Goal: Navigation & Orientation: Find specific page/section

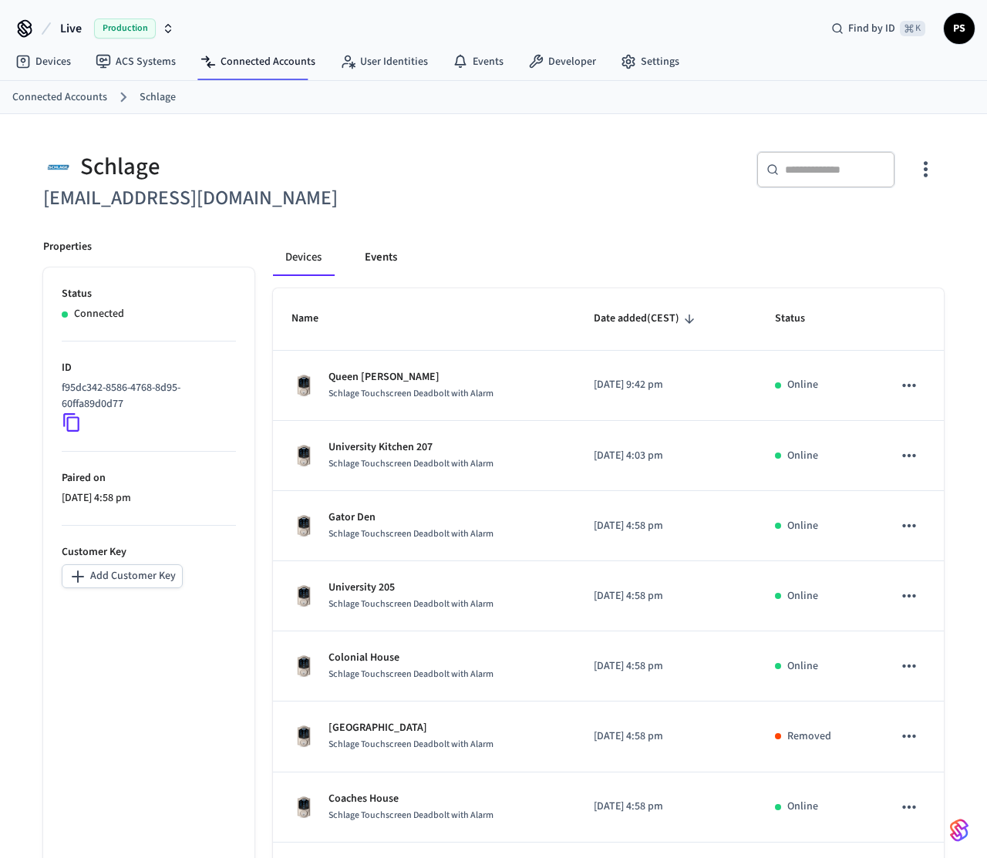
click at [359, 258] on button "Events" at bounding box center [380, 257] width 57 height 37
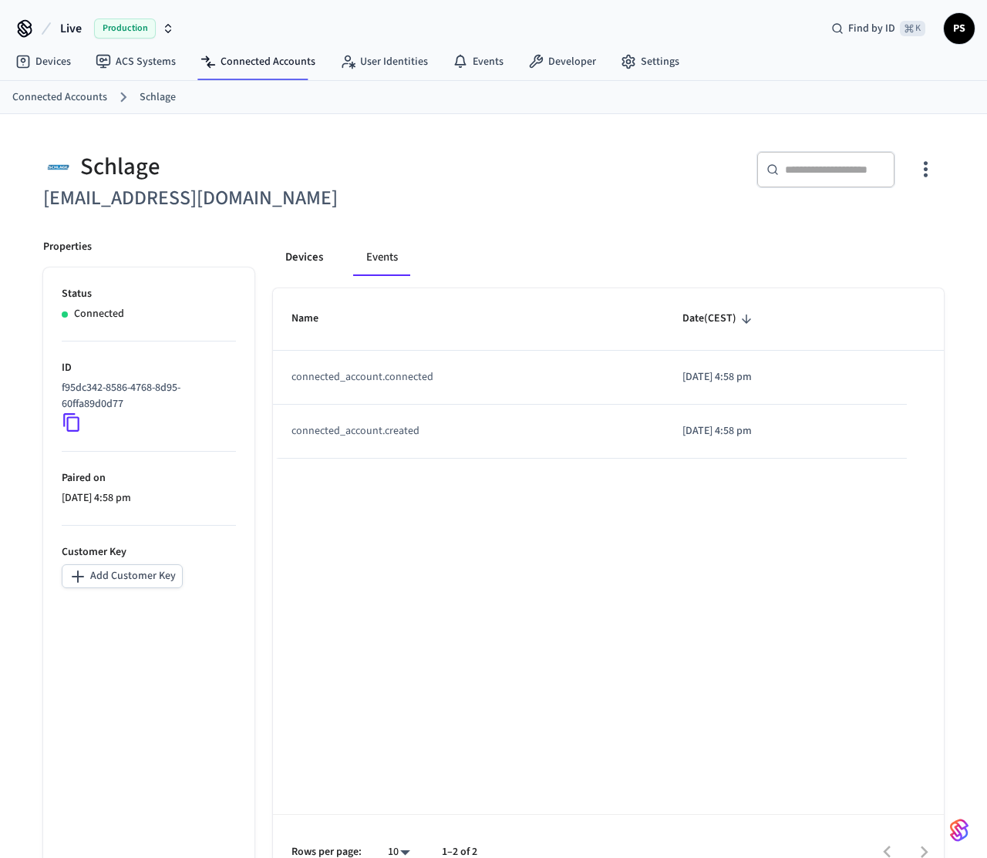
click at [293, 260] on button "Devices" at bounding box center [304, 257] width 62 height 37
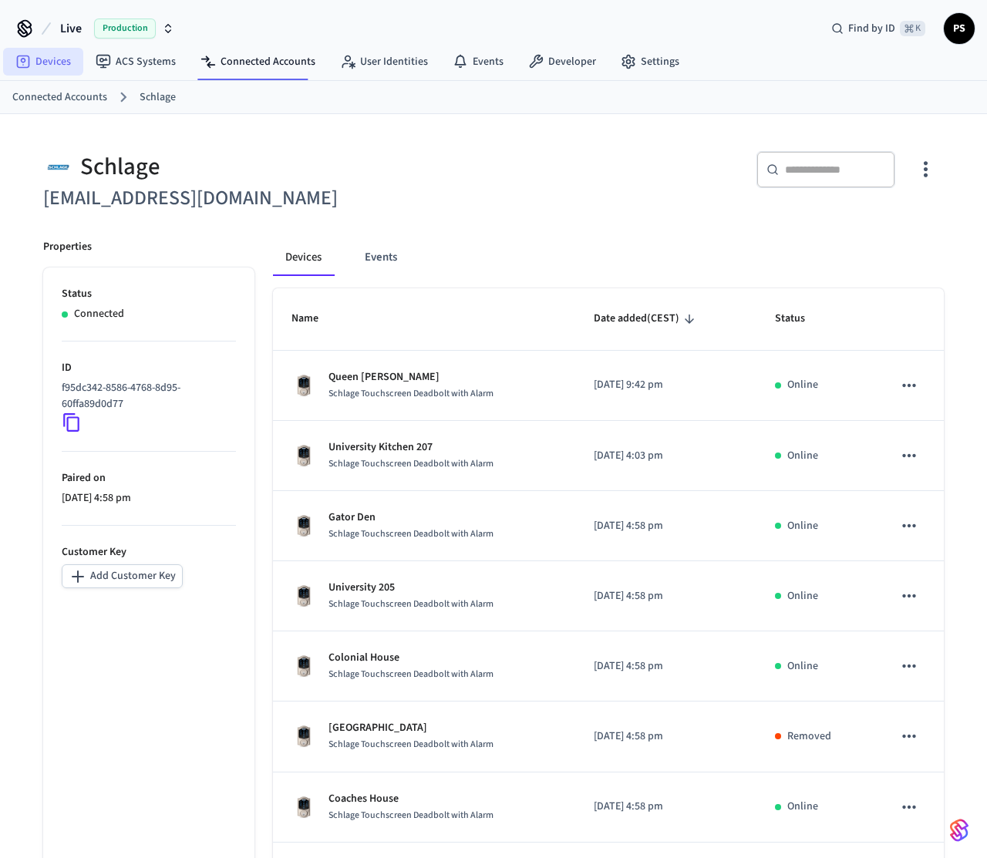
click at [62, 62] on link "Devices" at bounding box center [43, 62] width 80 height 28
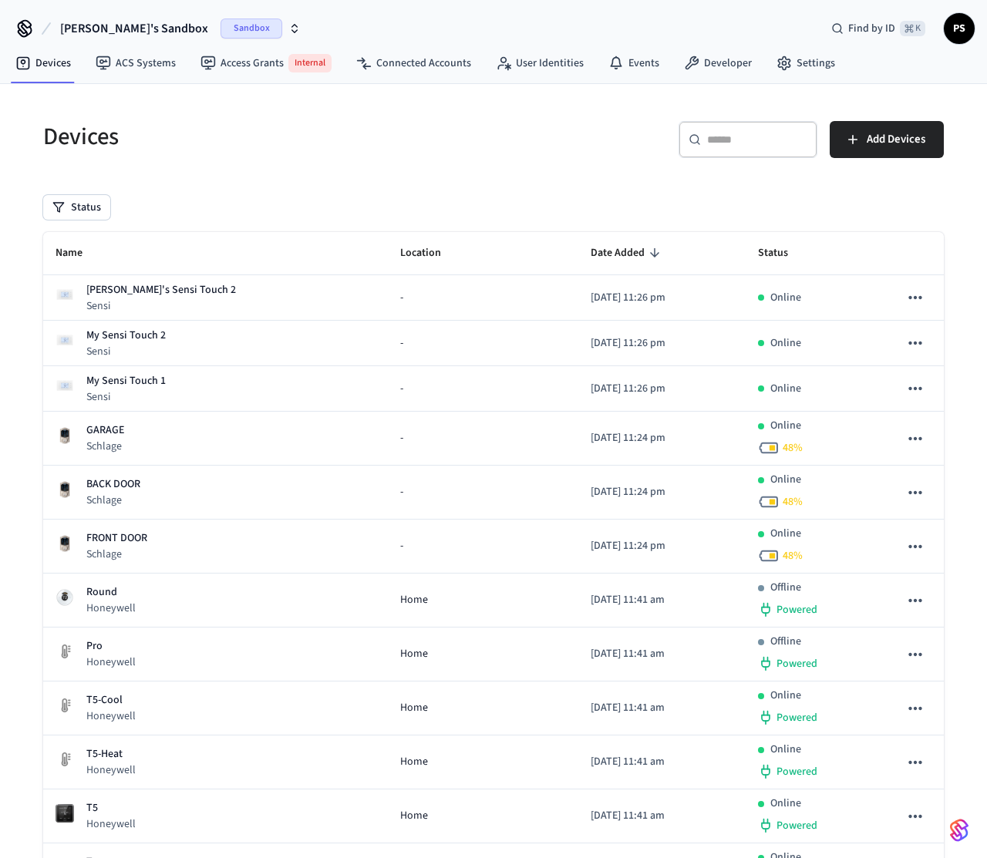
click at [120, 30] on span "[PERSON_NAME]'s Sandbox" at bounding box center [134, 28] width 148 height 19
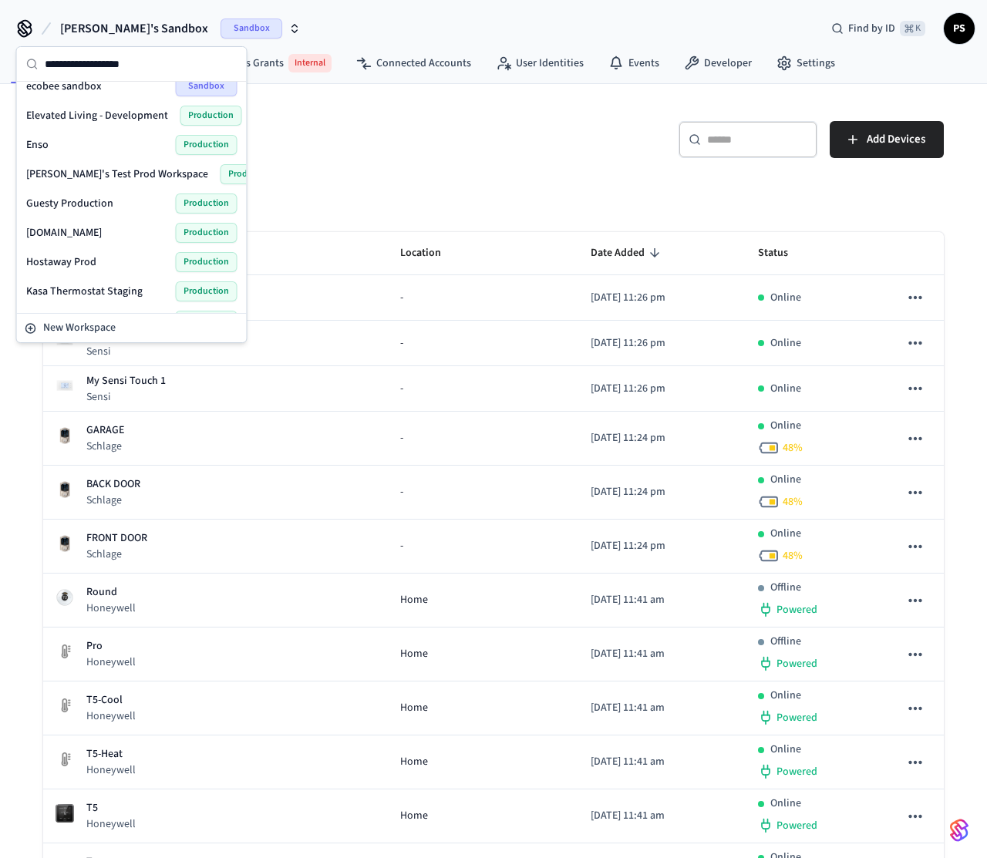
scroll to position [231, 0]
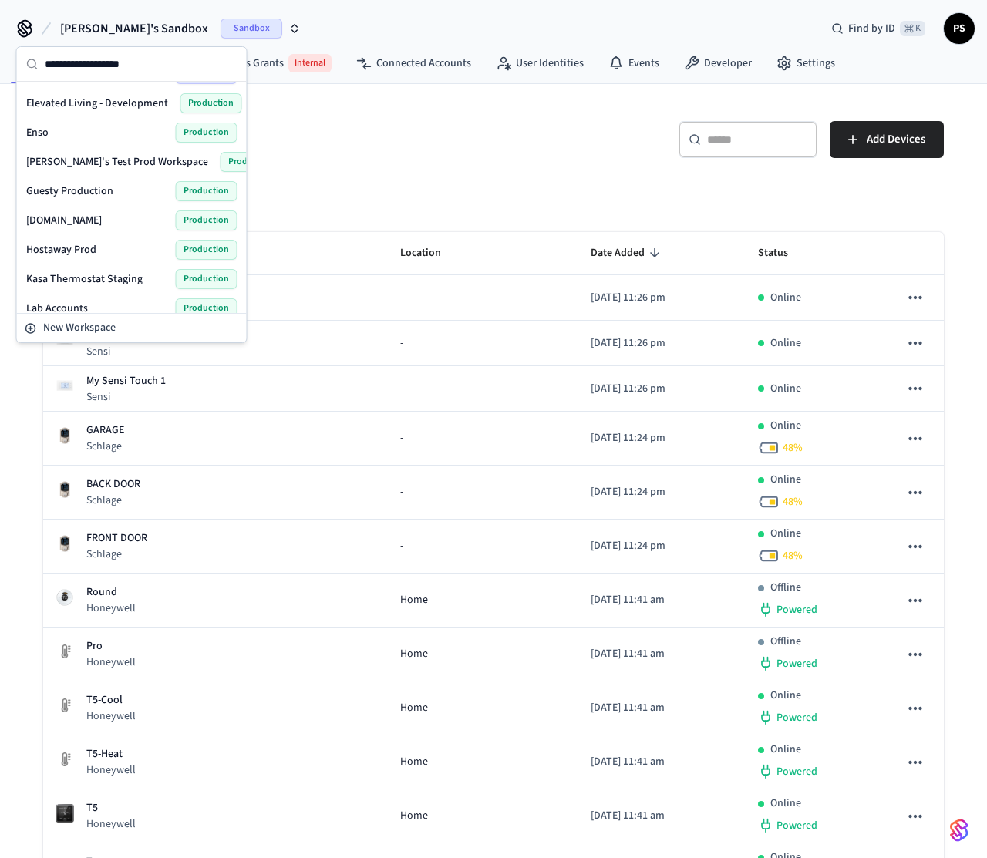
click at [128, 160] on span "[PERSON_NAME]'s Test Prod Workspace" at bounding box center [117, 161] width 182 height 15
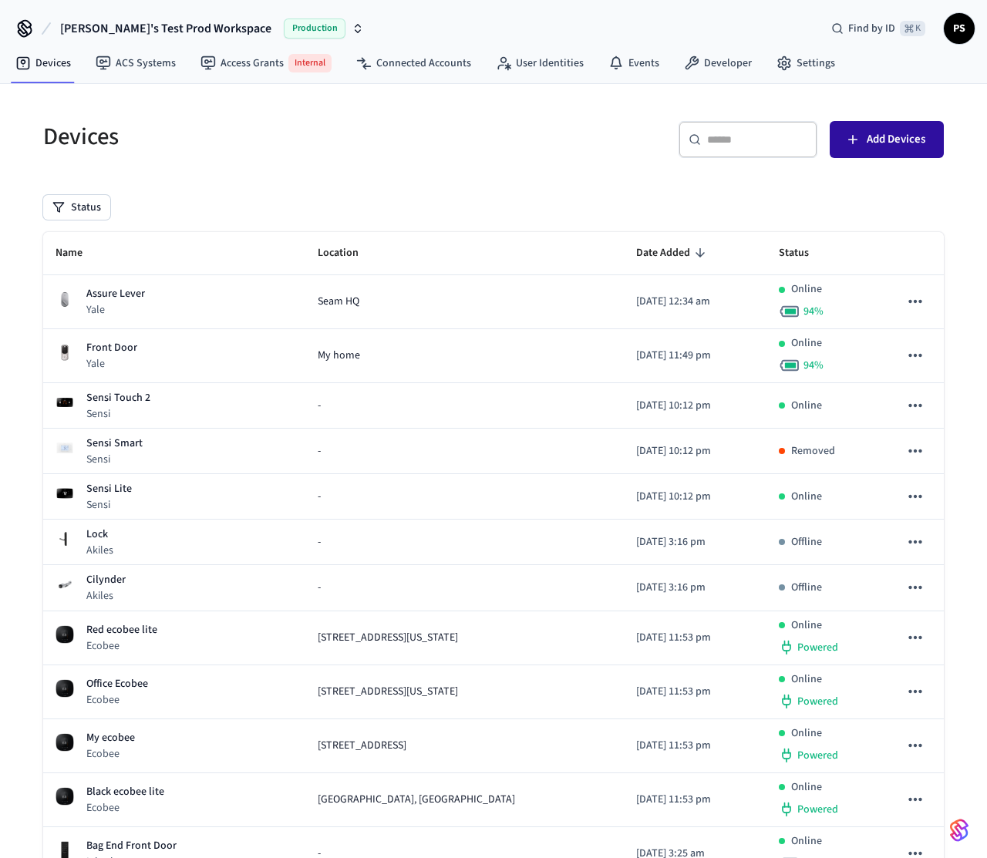
click at [919, 137] on span "Add Devices" at bounding box center [896, 140] width 59 height 20
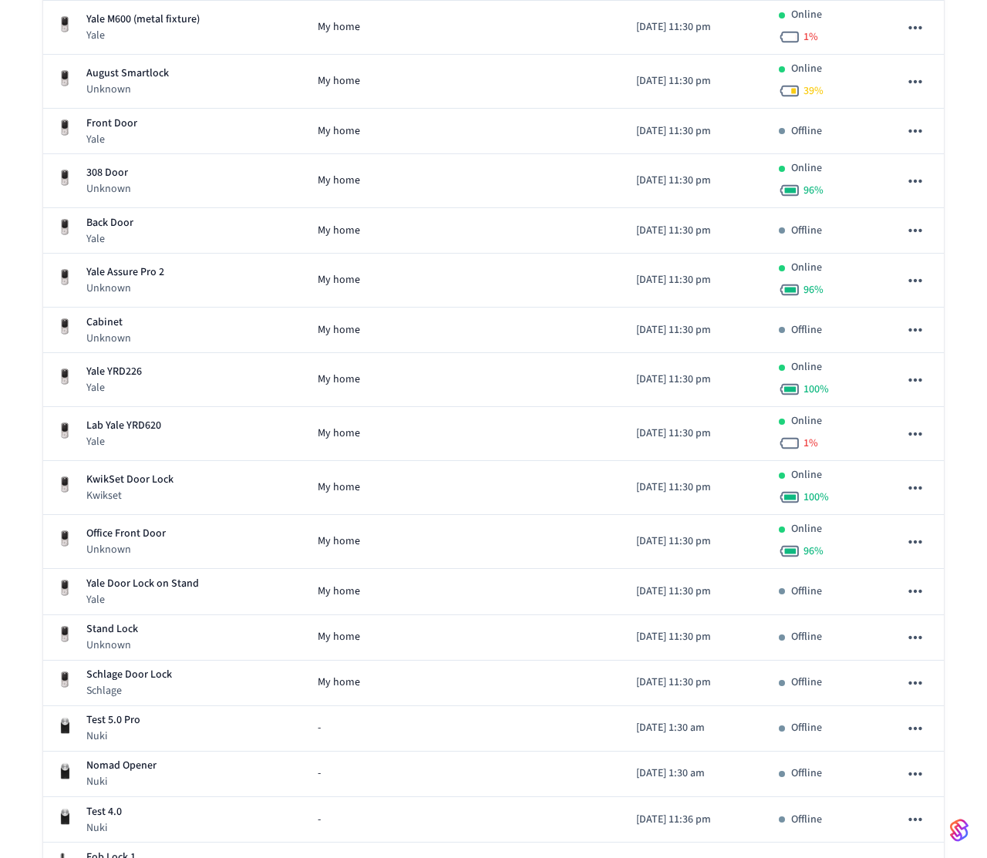
scroll to position [1805, 0]
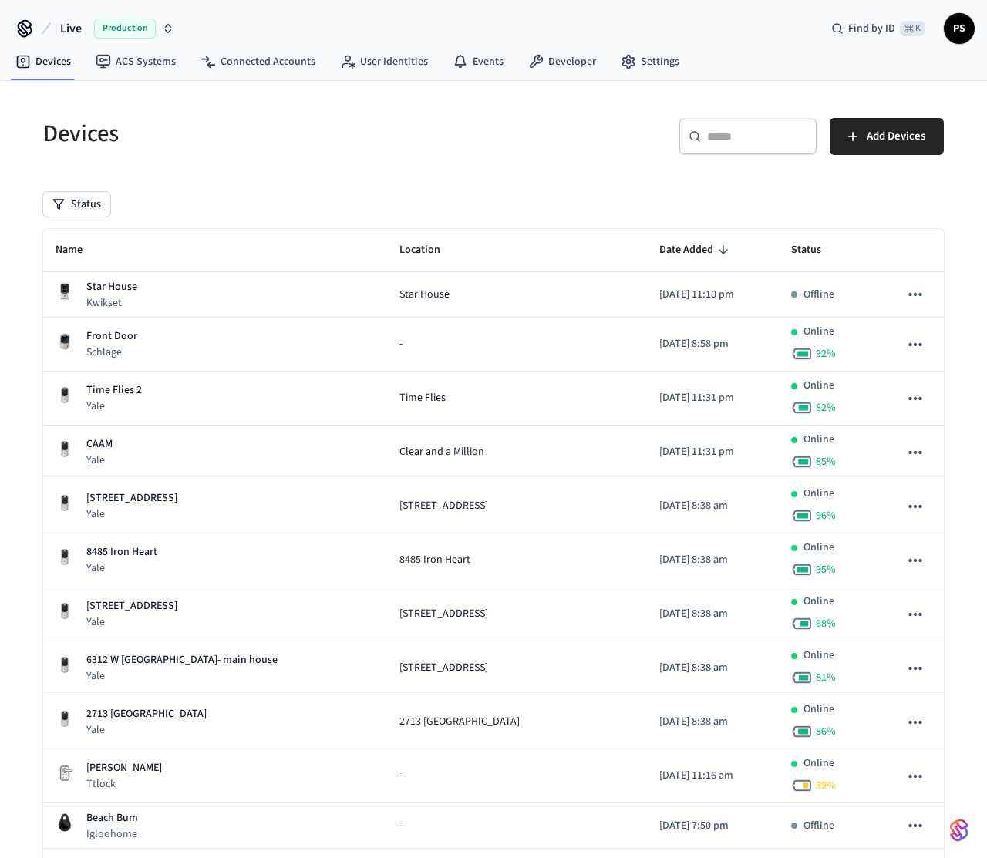
click at [64, 25] on span "Live" at bounding box center [71, 28] width 22 height 19
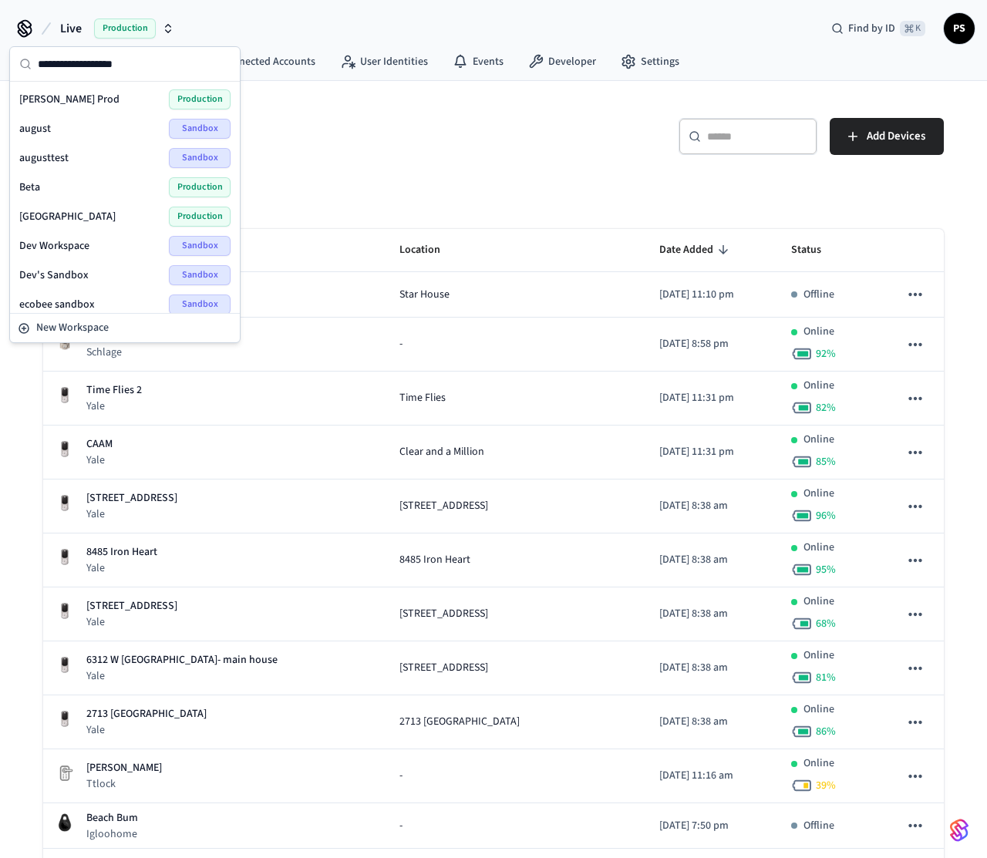
click at [476, 147] on h5 "Devices" at bounding box center [263, 134] width 441 height 32
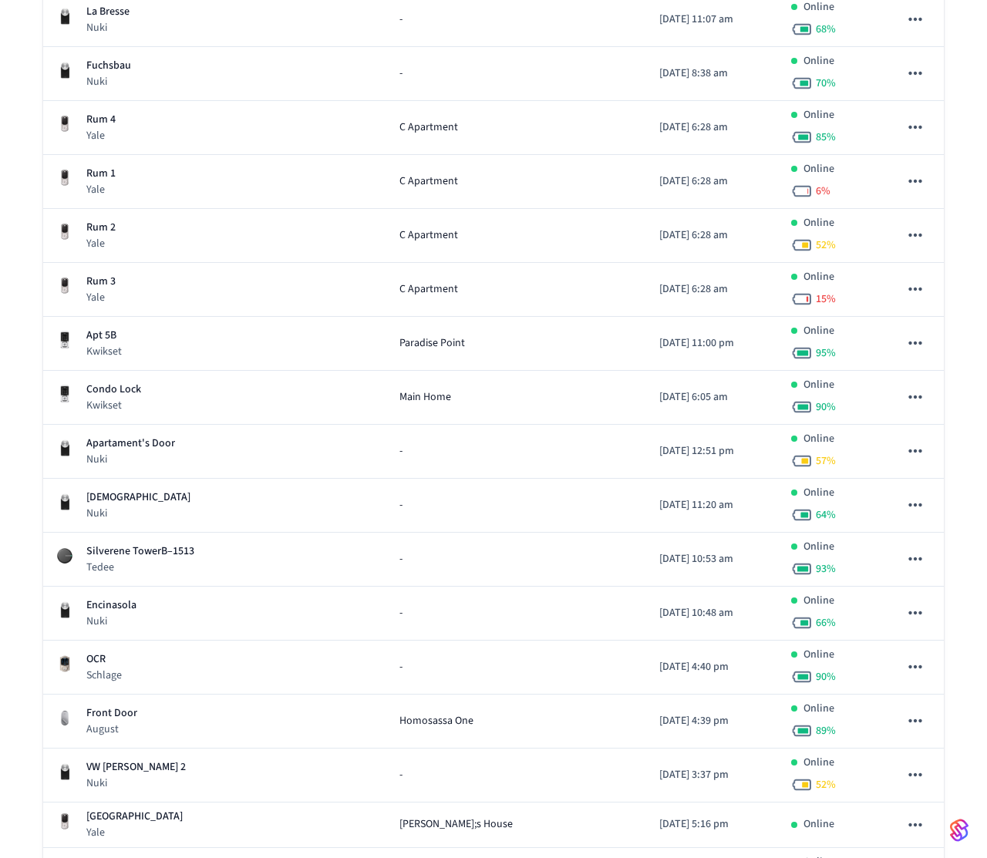
scroll to position [6, 0]
